Goal: Transaction & Acquisition: Purchase product/service

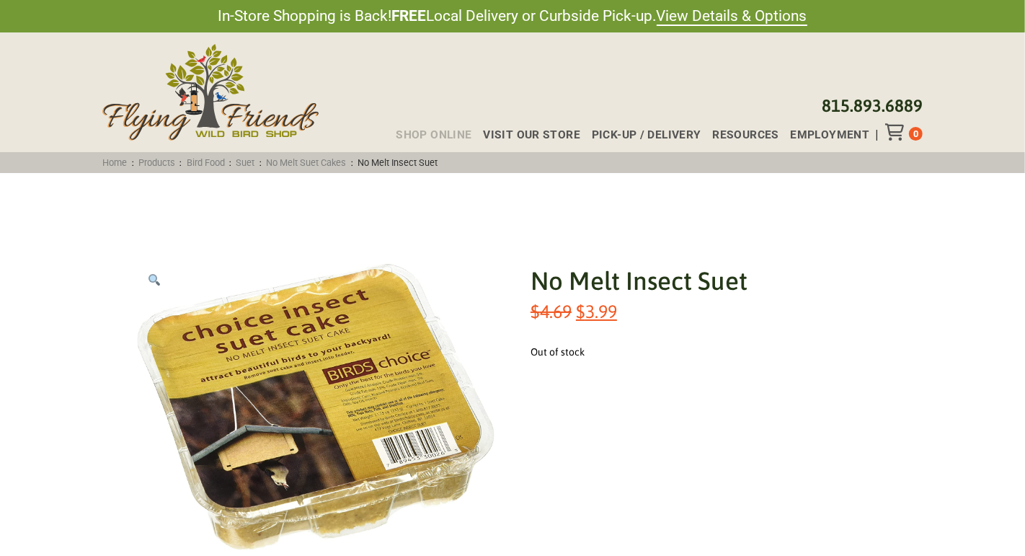
click at [427, 138] on span "Shop Online" at bounding box center [434, 136] width 76 height 12
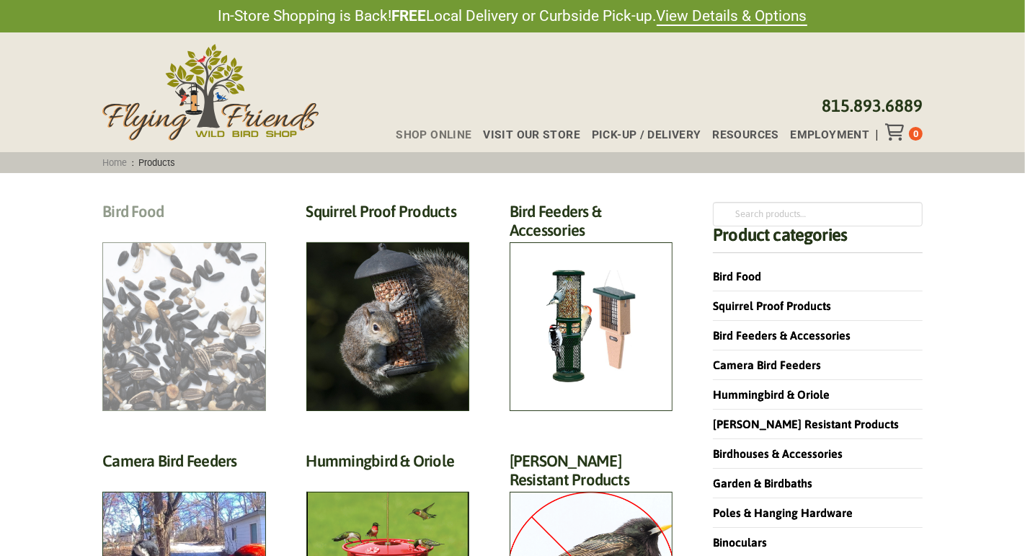
click at [218, 229] on h2 "Bird Food (70)" at bounding box center [183, 215] width 163 height 27
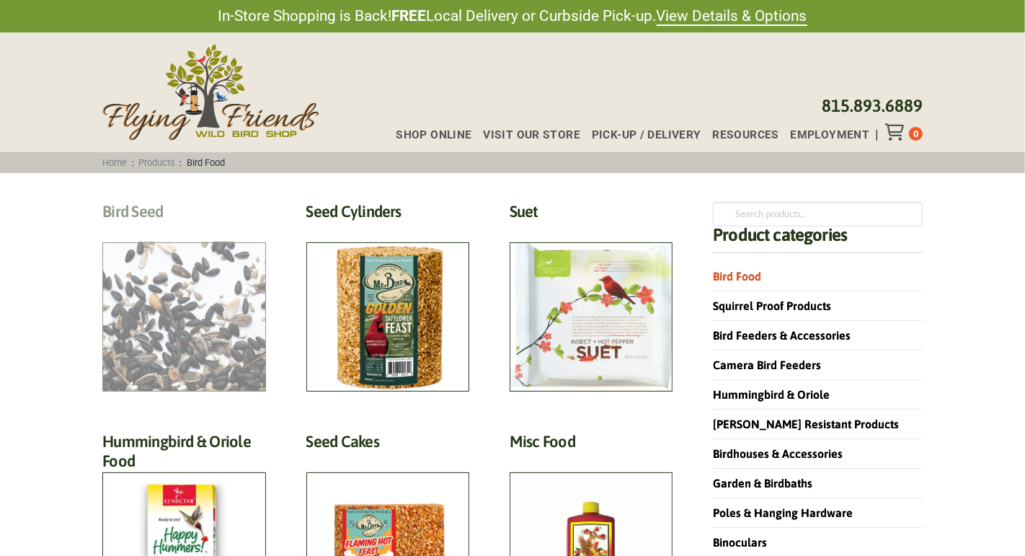
click at [203, 229] on h2 "Bird Seed (30)" at bounding box center [183, 215] width 163 height 27
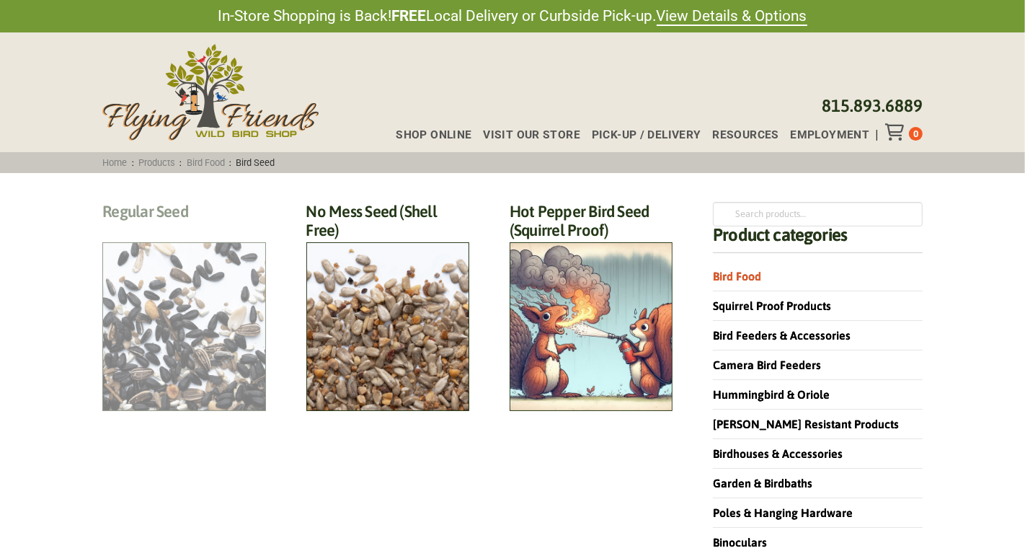
click at [182, 229] on h2 "Regular Seed (18)" at bounding box center [183, 215] width 163 height 27
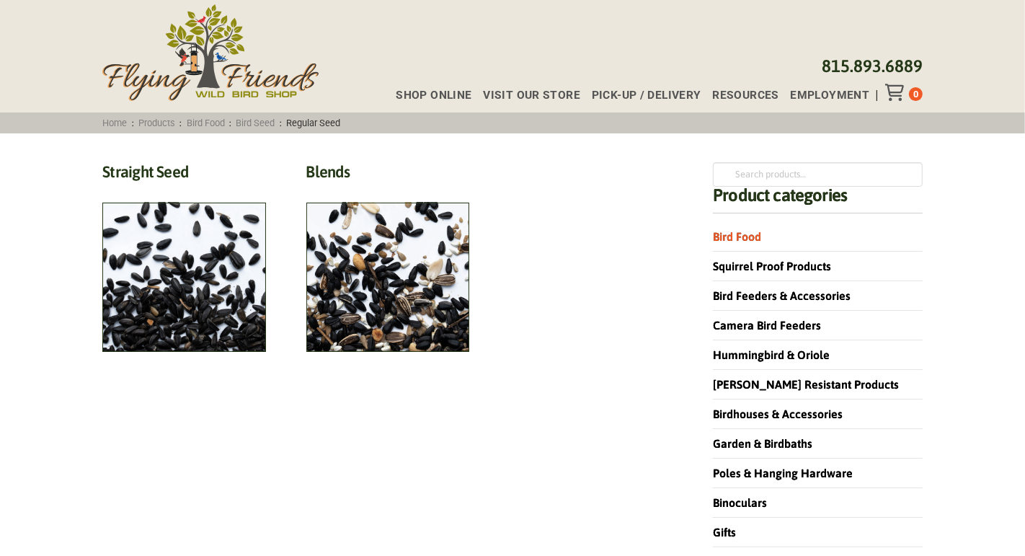
scroll to position [53, 0]
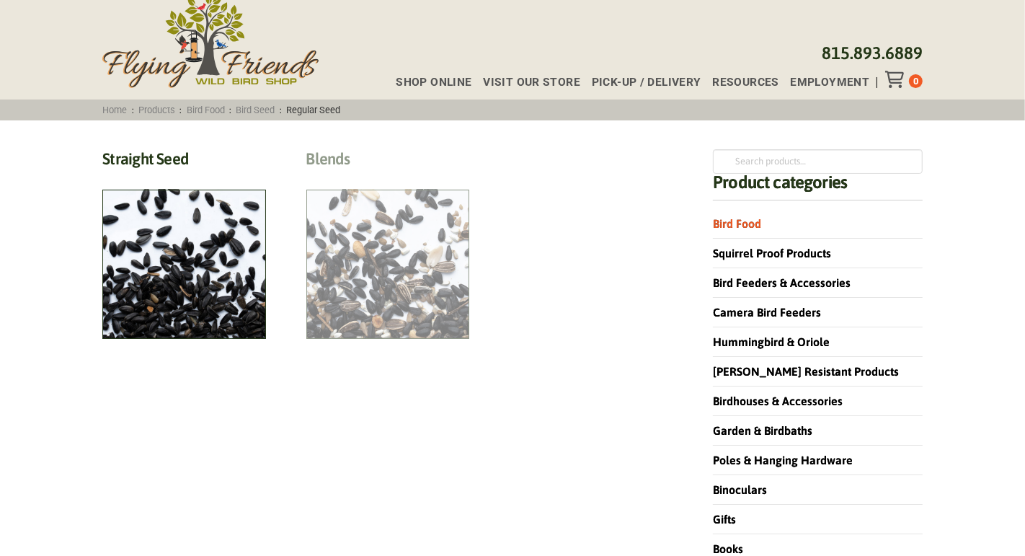
click at [378, 176] on h2 "Blends (6)" at bounding box center [387, 162] width 163 height 27
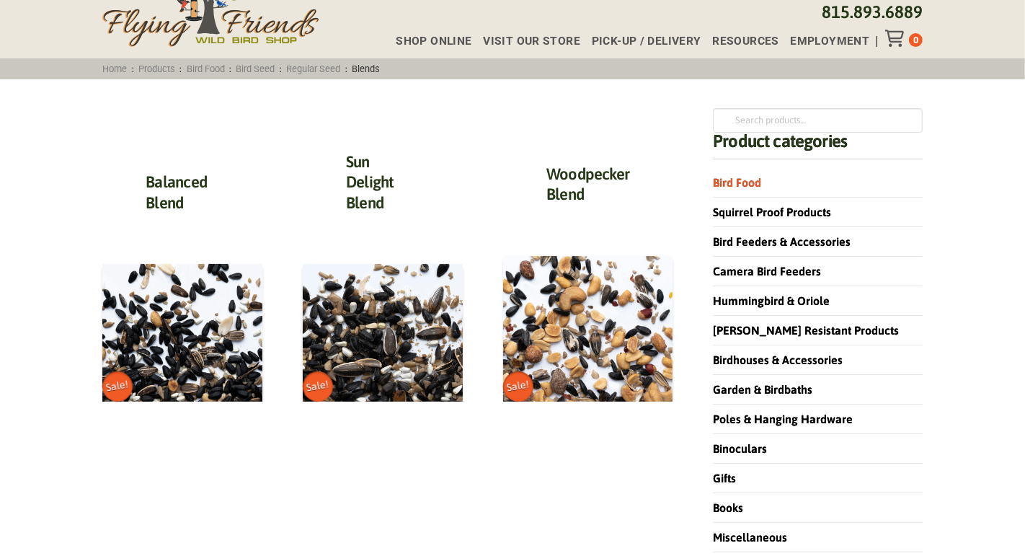
scroll to position [28, 0]
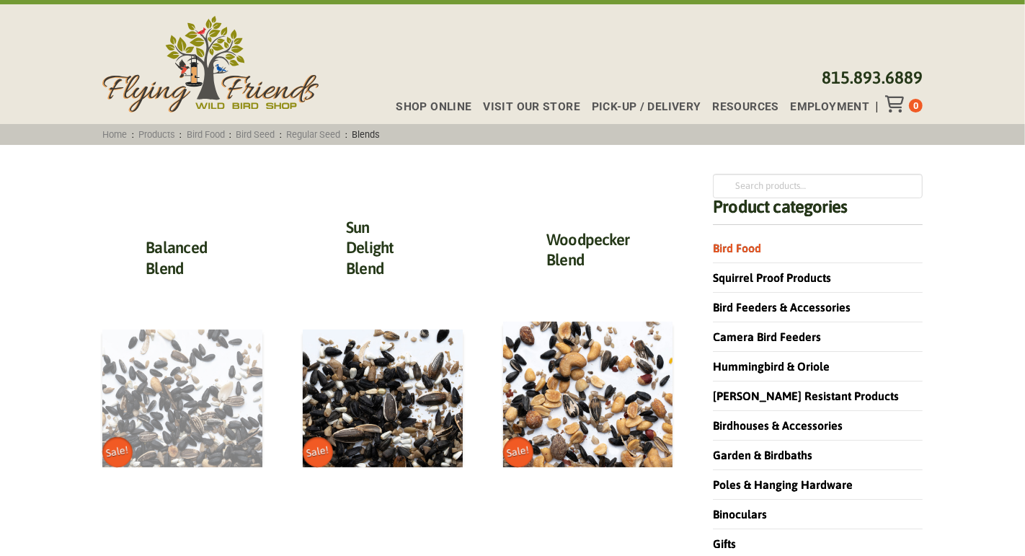
click at [204, 400] on img at bounding box center [182, 397] width 160 height 137
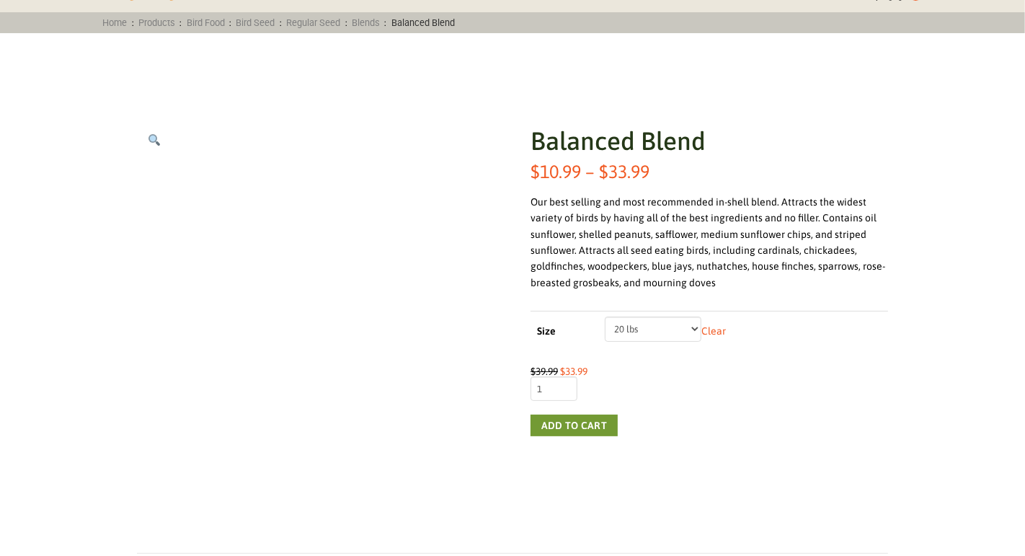
scroll to position [141, 0]
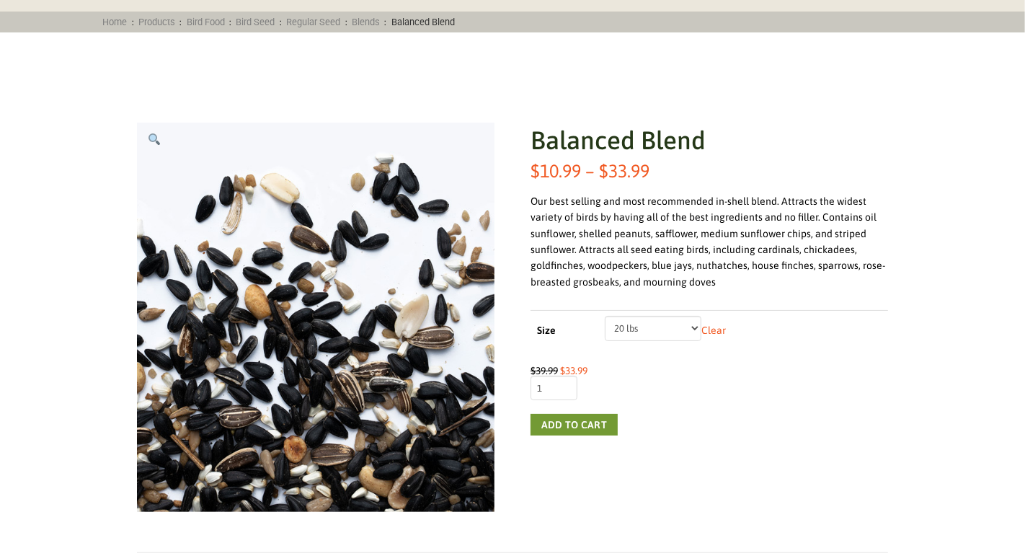
click at [696, 328] on select "Choose an option 5 lbs 10 lbs 20 lbs" at bounding box center [653, 328] width 97 height 25
click at [605, 316] on select "Choose an option 5 lbs 10 lbs 20 lbs" at bounding box center [653, 328] width 97 height 25
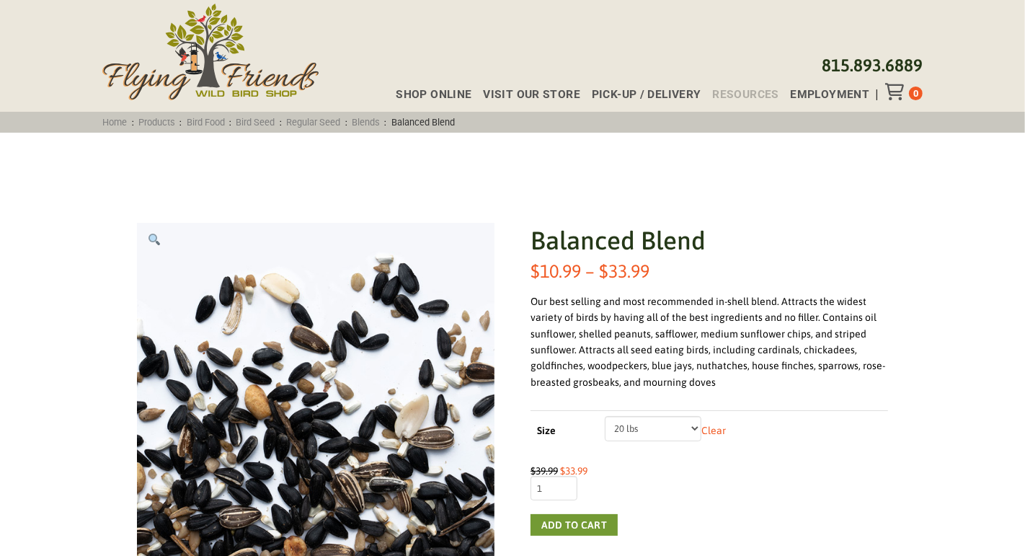
scroll to position [0, 0]
